Goal: Information Seeking & Learning: Learn about a topic

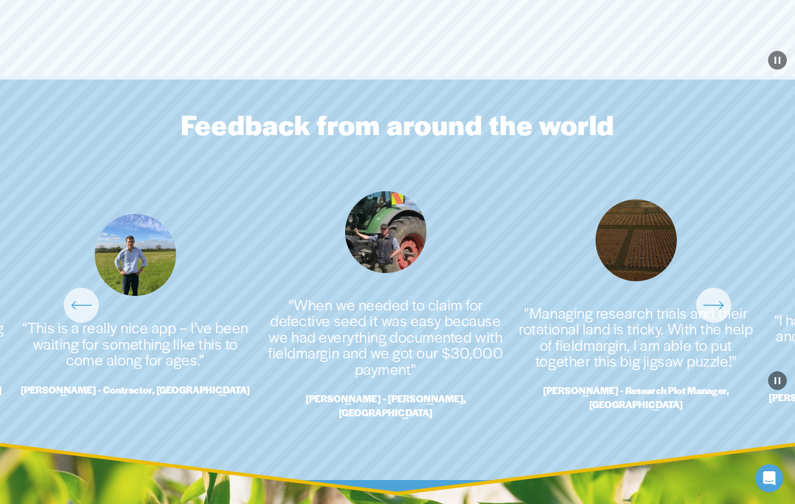
scroll to position [2466, 0]
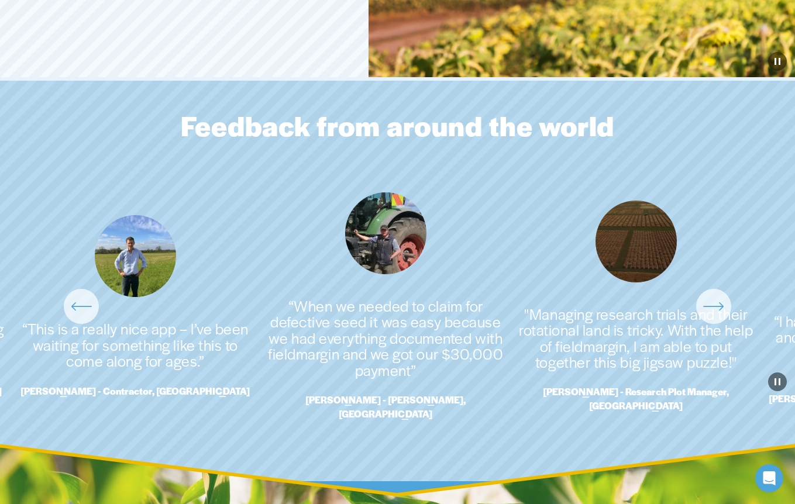
click at [705, 301] on icon "\a \a \a Next\a \a" at bounding box center [713, 306] width 21 height 21
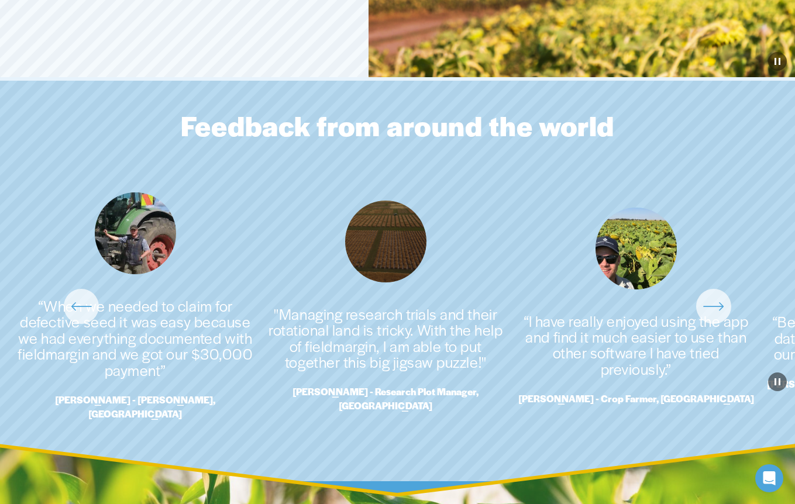
click at [705, 301] on icon "\a \a \a Next\a \a" at bounding box center [713, 306] width 21 height 21
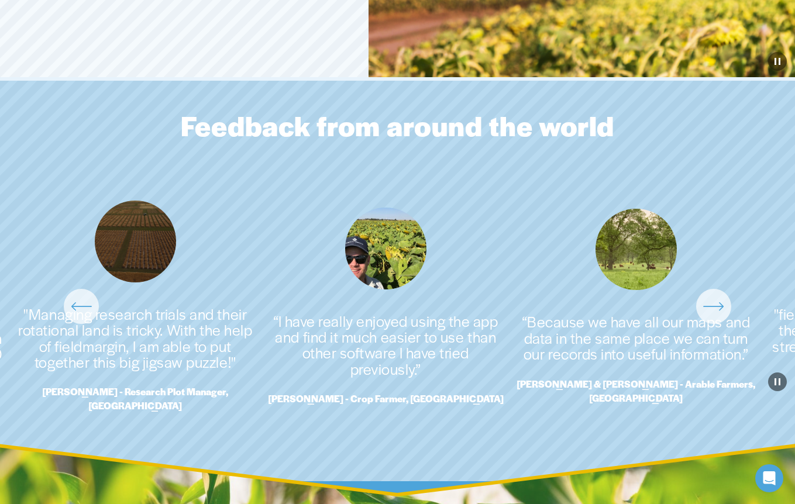
click at [705, 301] on icon "\a \a \a Next\a \a" at bounding box center [713, 306] width 21 height 21
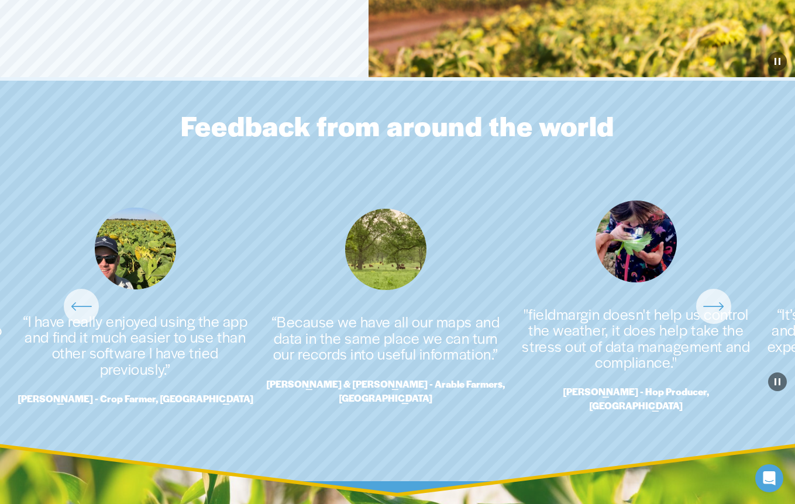
click at [711, 322] on ul "“This is a really nice app – I’ve been waiting for something like this to come …" at bounding box center [397, 306] width 763 height 229
click at [712, 311] on div "\a \a \a Next\a \a" at bounding box center [713, 306] width 35 height 35
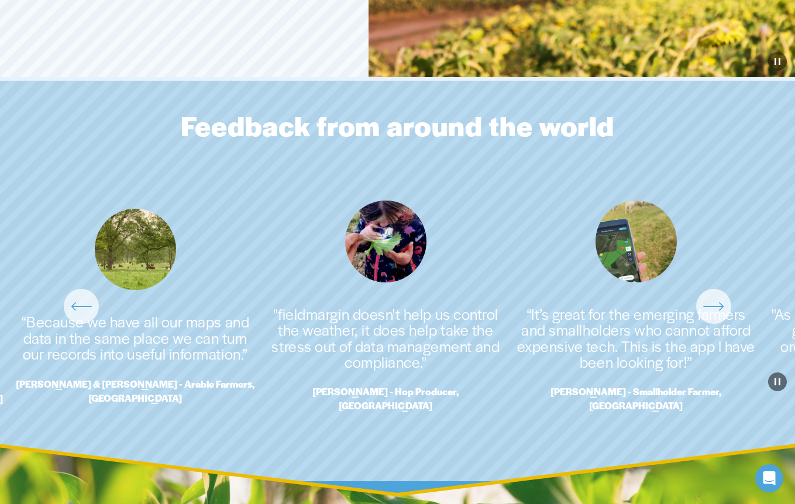
click at [712, 311] on div "\a \a \a Next\a \a" at bounding box center [713, 306] width 35 height 35
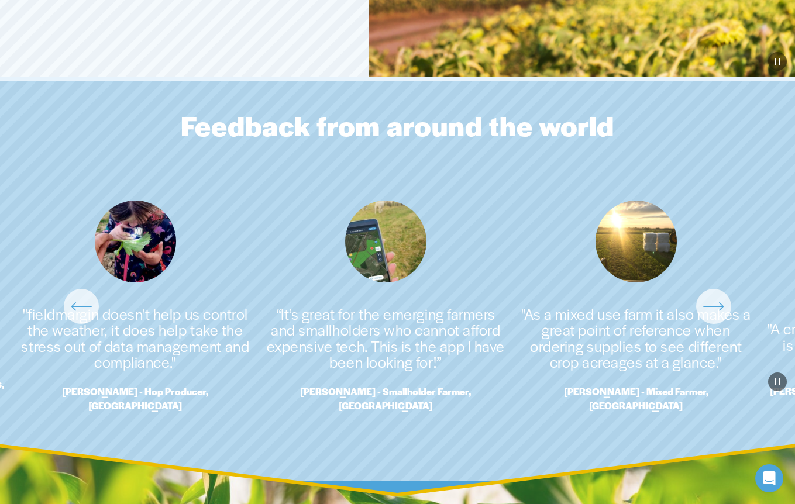
click at [712, 311] on div "\a \a \a Next\a \a" at bounding box center [713, 306] width 35 height 35
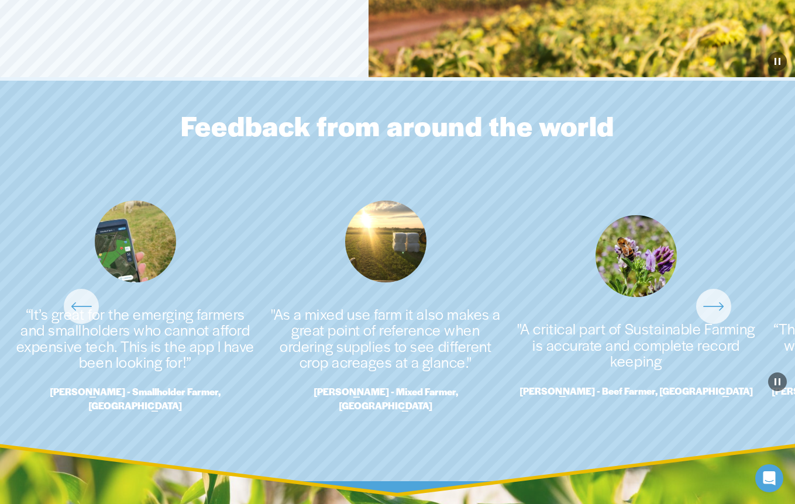
click at [705, 310] on icon "\a \a \a Next\a \a" at bounding box center [713, 306] width 21 height 21
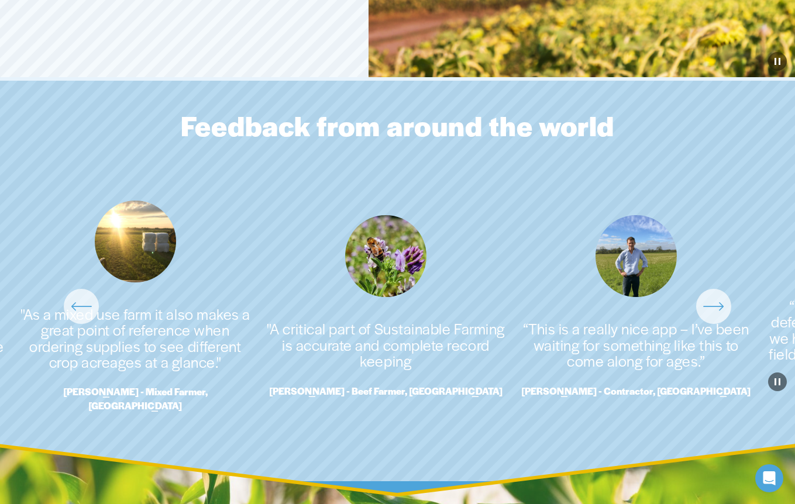
click at [705, 310] on icon "\a \a \a Next\a \a" at bounding box center [713, 306] width 21 height 21
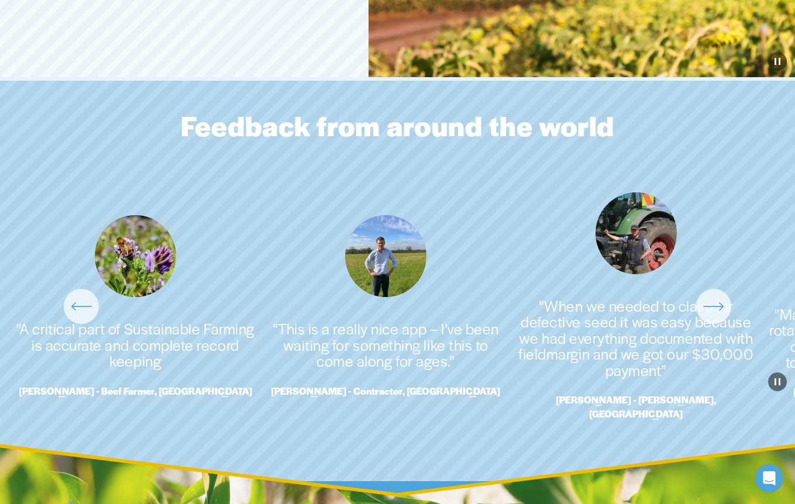
click at [705, 310] on icon "\a \a \a Next\a \a" at bounding box center [713, 306] width 21 height 21
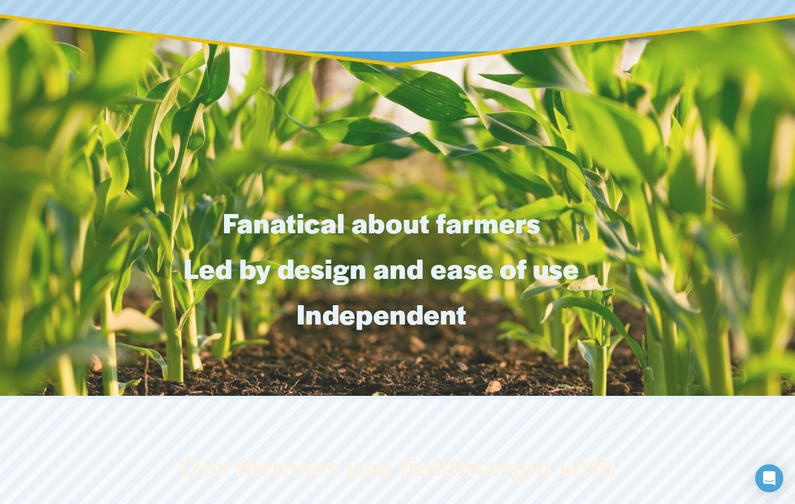
scroll to position [2897, 0]
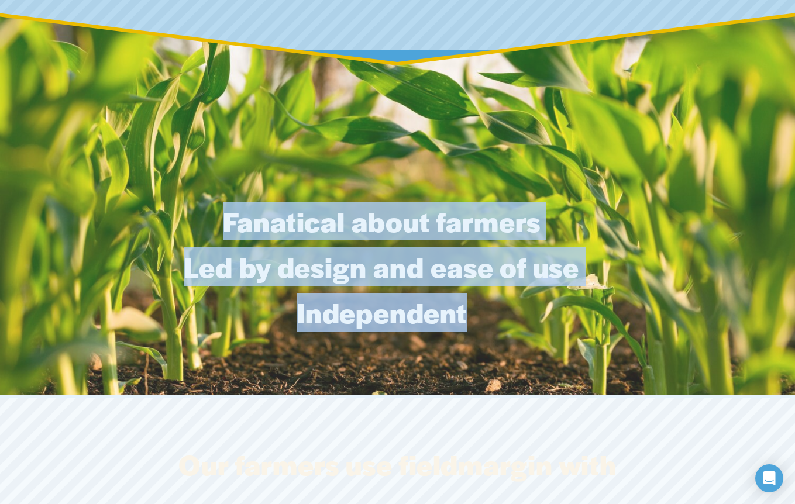
drag, startPoint x: 506, startPoint y: 301, endPoint x: 217, endPoint y: 206, distance: 303.9
click at [217, 206] on div "Fanatical about farmers Led by design and ease of use Independent" at bounding box center [397, 293] width 795 height 176
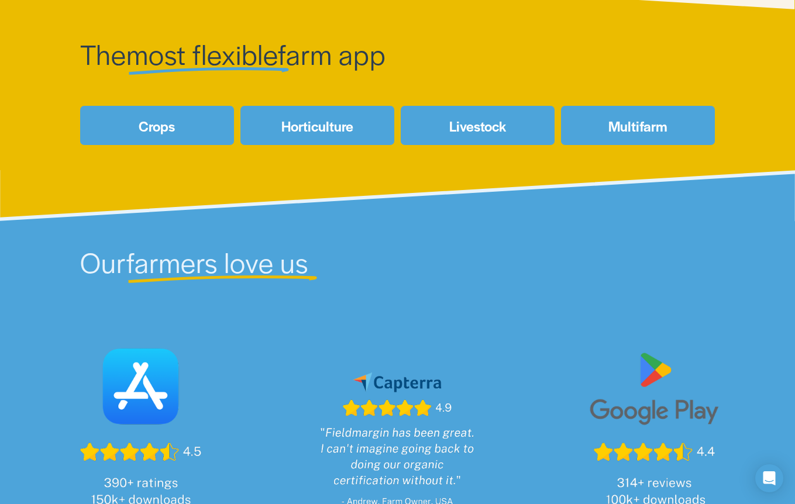
scroll to position [0, 0]
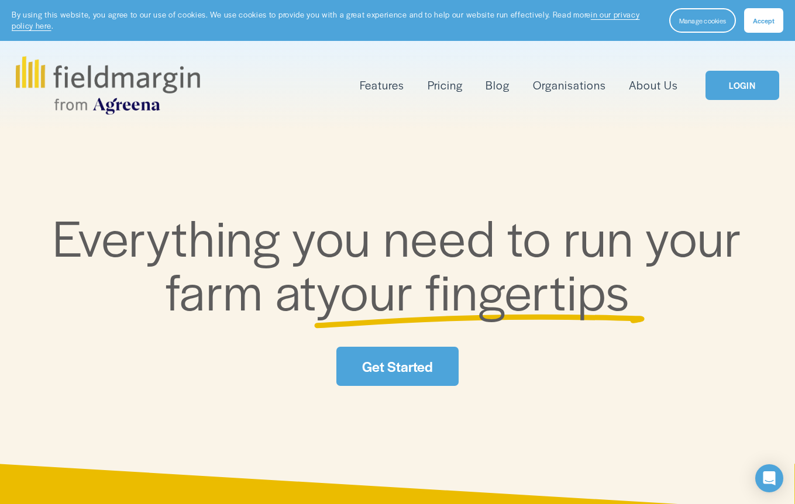
click at [399, 89] on span "Features" at bounding box center [382, 85] width 44 height 16
click at [0, 0] on span "Mapping" at bounding box center [0, 0] width 0 height 0
